Goal: Use online tool/utility: Utilize a website feature to perform a specific function

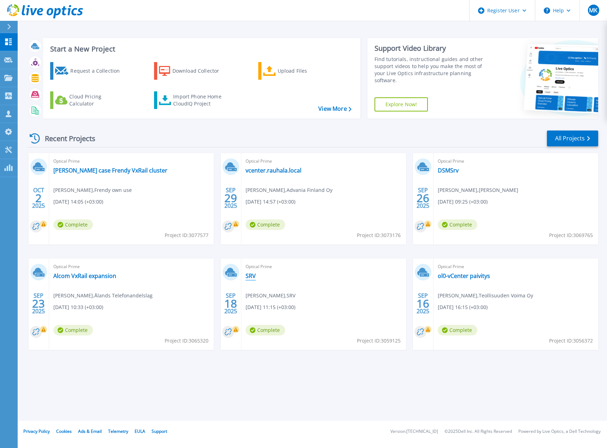
drag, startPoint x: 252, startPoint y: 276, endPoint x: 255, endPoint y: 280, distance: 4.5
click at [252, 276] on link "SRV" at bounding box center [250, 276] width 10 height 7
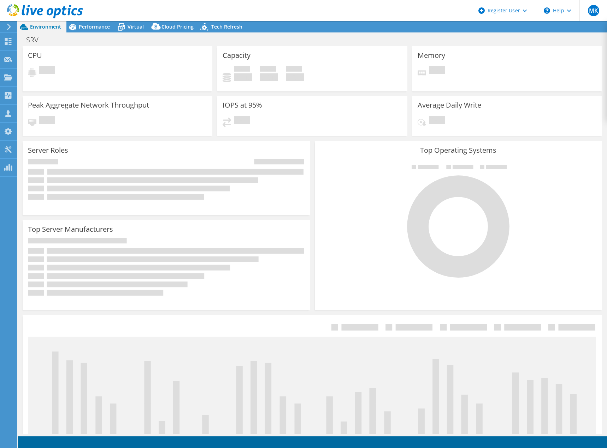
select select "USD"
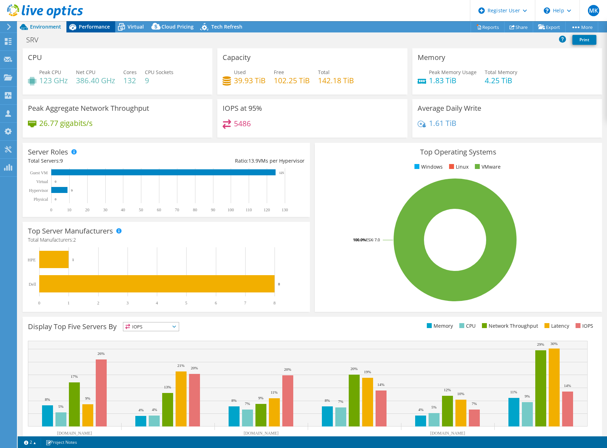
click at [90, 22] on div "Performance" at bounding box center [90, 26] width 49 height 11
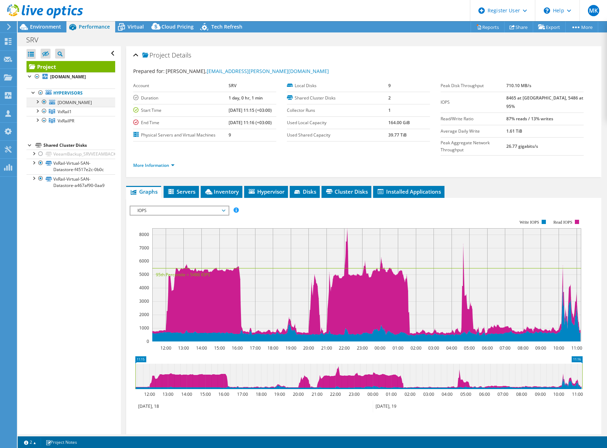
click at [35, 104] on div at bounding box center [37, 101] width 7 height 7
click at [36, 112] on div at bounding box center [37, 110] width 7 height 7
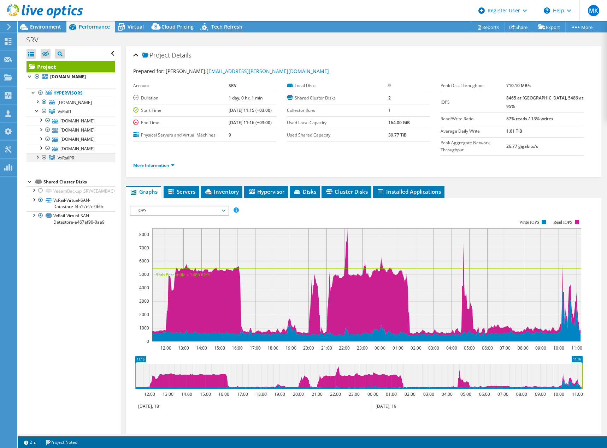
click at [36, 157] on div at bounding box center [37, 156] width 7 height 7
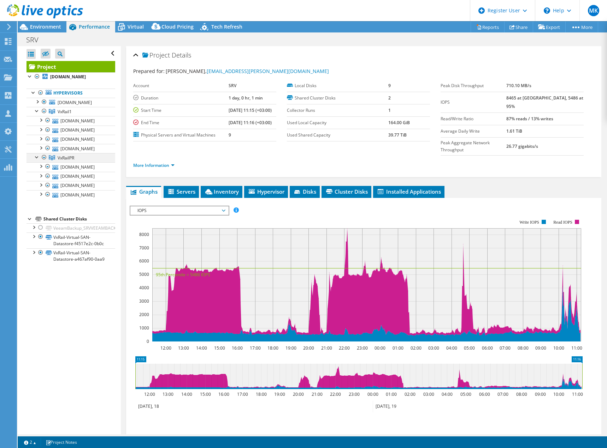
click at [36, 157] on div at bounding box center [37, 156] width 7 height 7
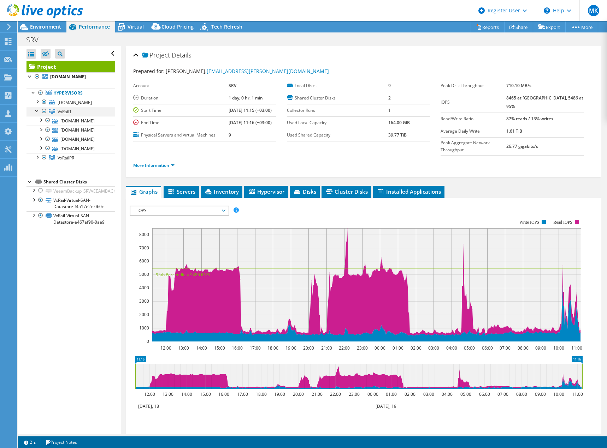
click at [35, 112] on div at bounding box center [37, 110] width 7 height 7
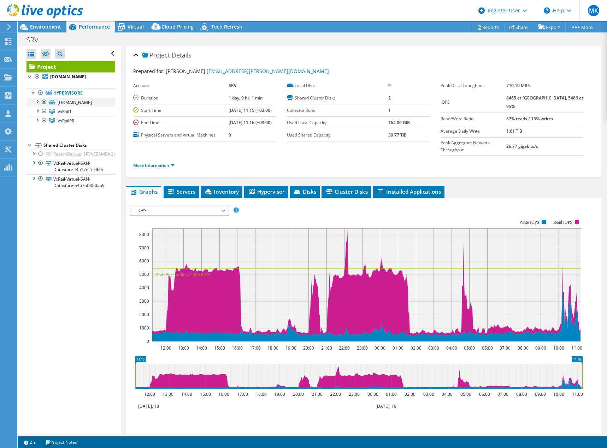
click at [45, 101] on div at bounding box center [44, 102] width 7 height 8
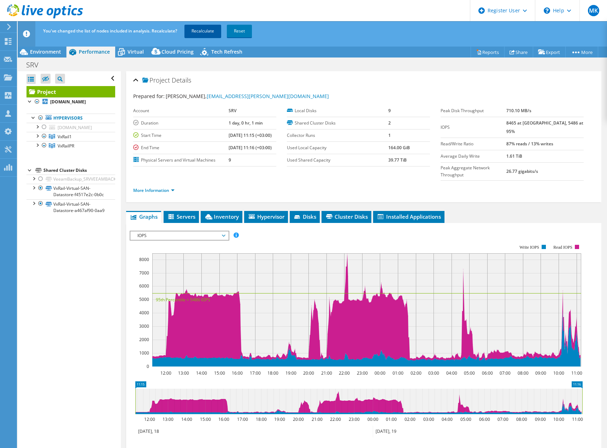
click at [205, 28] on link "Recalculate" at bounding box center [202, 31] width 37 height 13
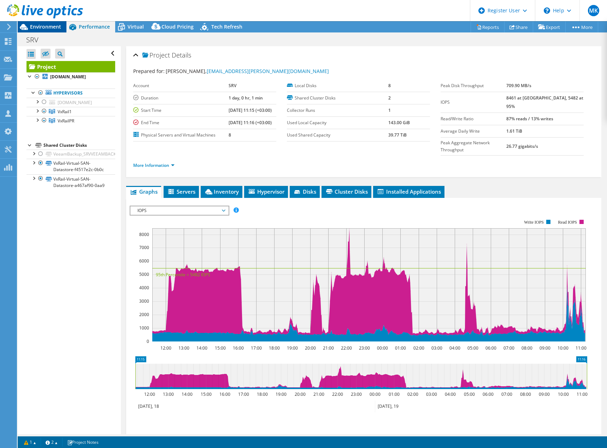
click at [45, 27] on span "Environment" at bounding box center [45, 26] width 31 height 7
